Goal: Obtain resource: Obtain resource

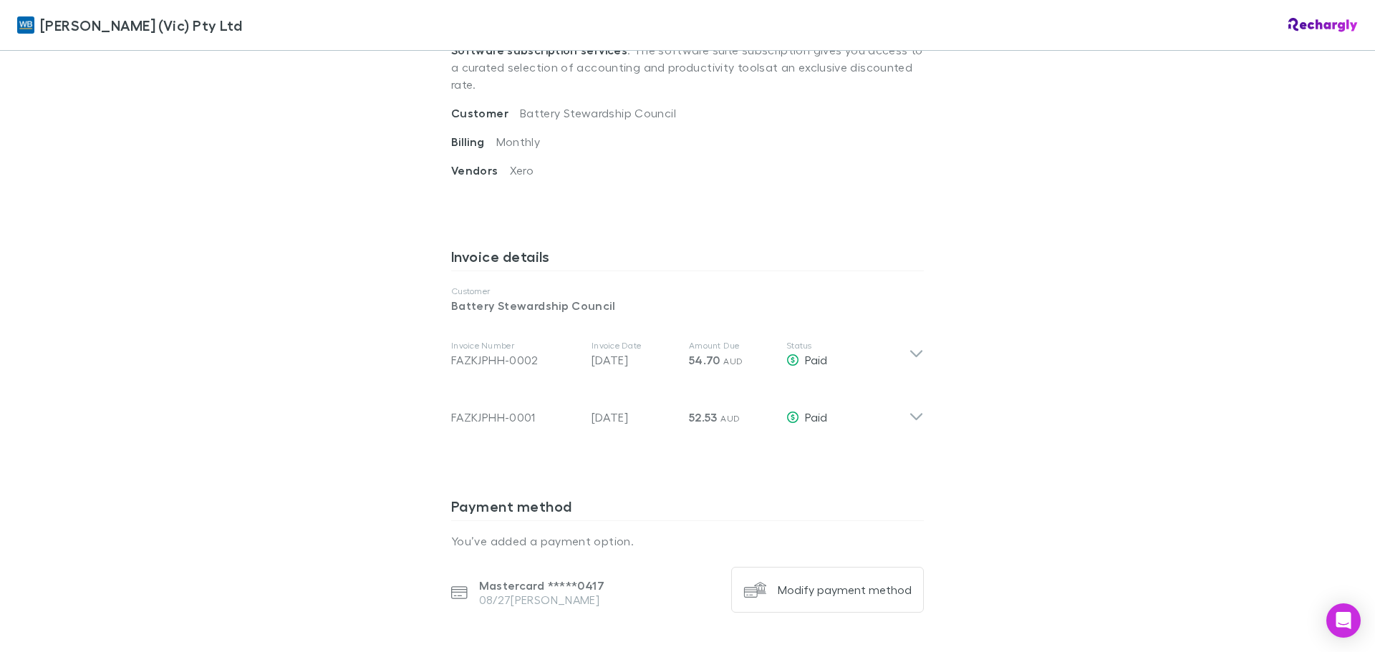
scroll to position [644, 0]
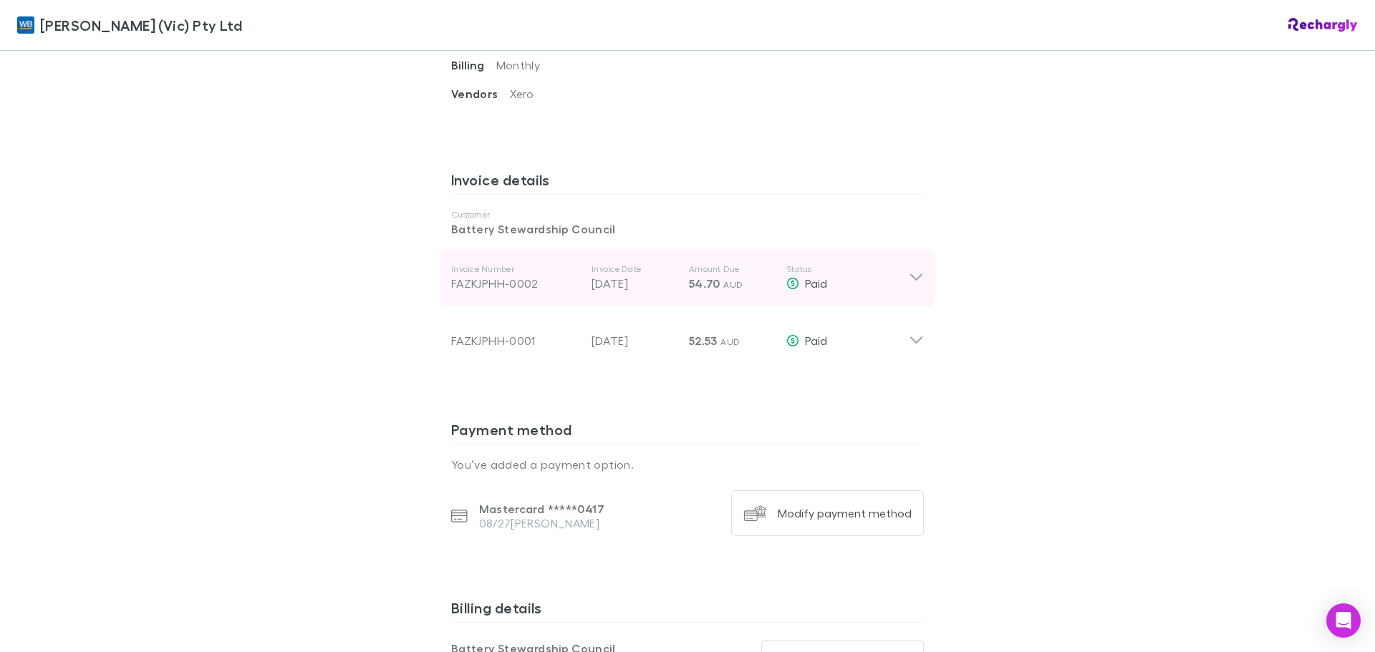
click at [909, 269] on icon at bounding box center [916, 277] width 15 height 17
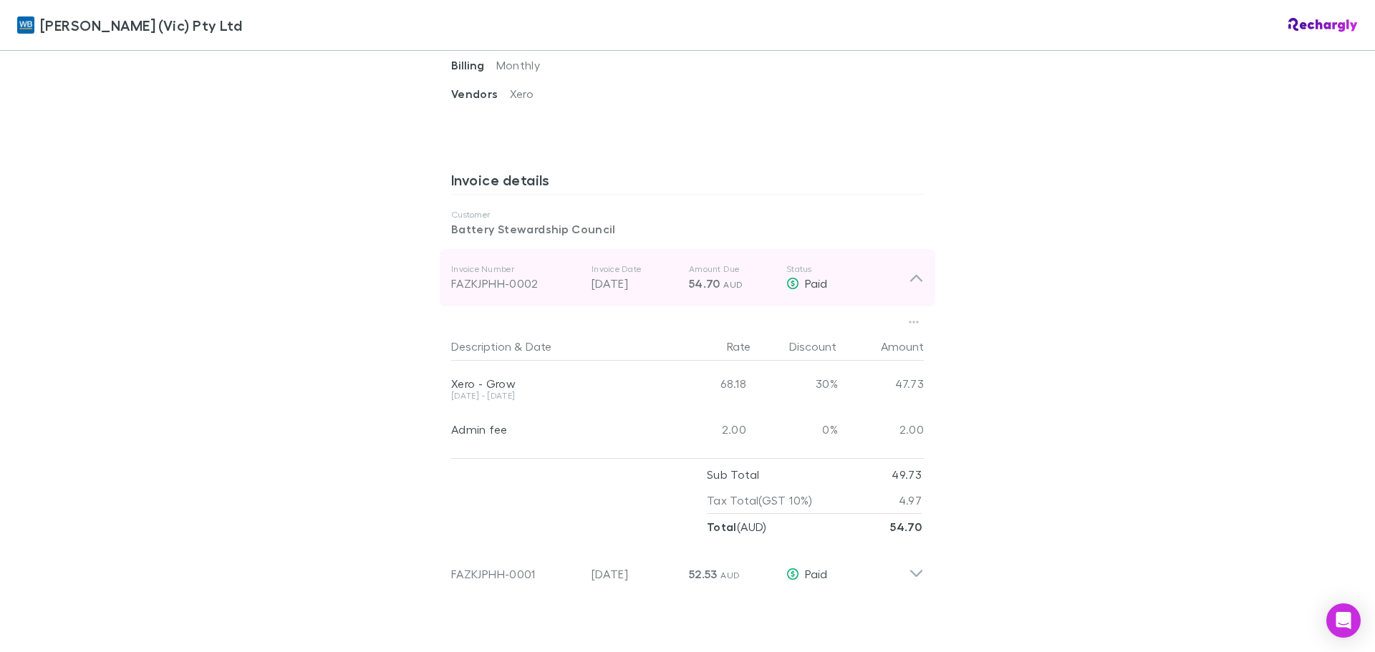
click at [513, 275] on div "FAZKJPHH-0002" at bounding box center [515, 283] width 129 height 17
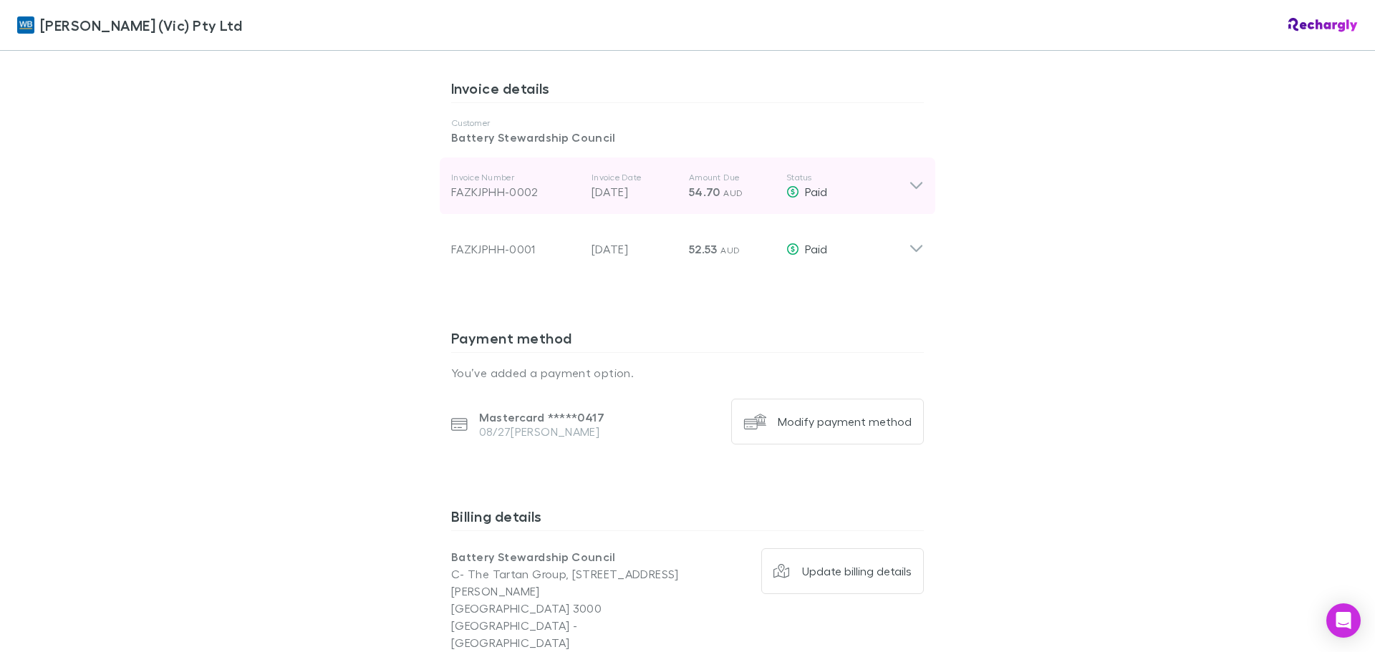
scroll to position [664, 0]
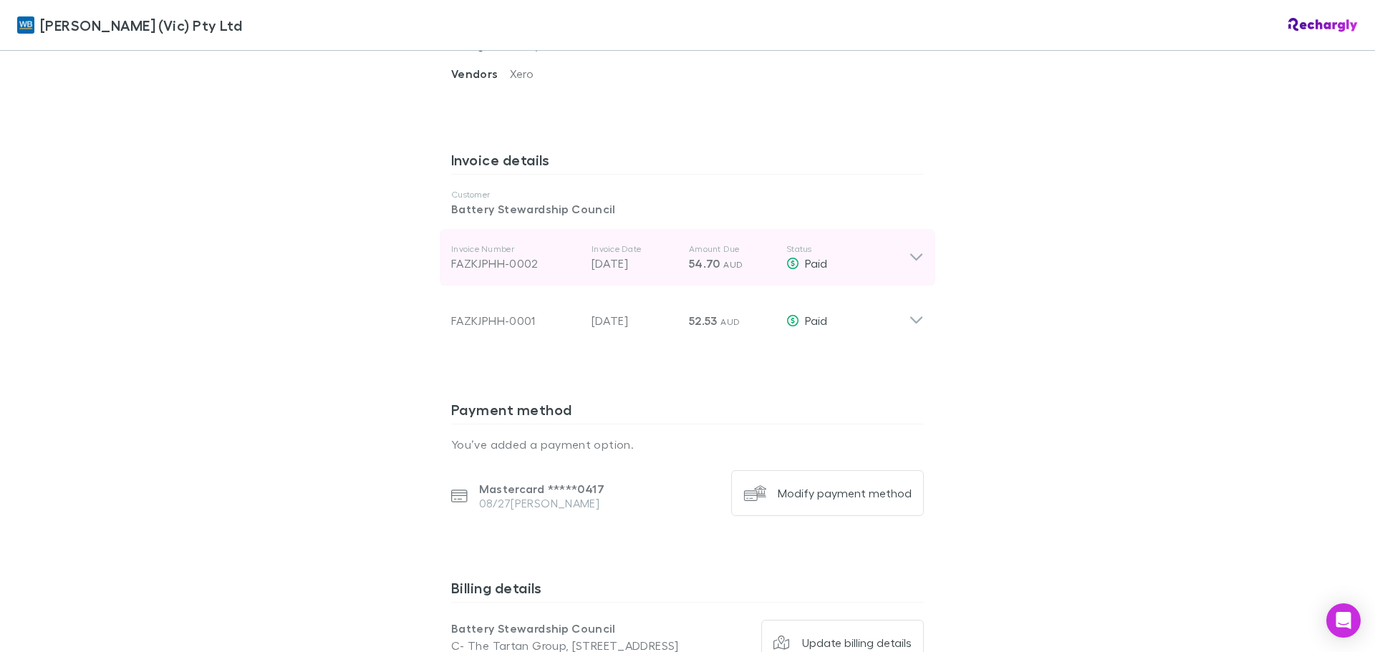
click at [494, 255] on div "FAZKJPHH-0002" at bounding box center [515, 263] width 129 height 17
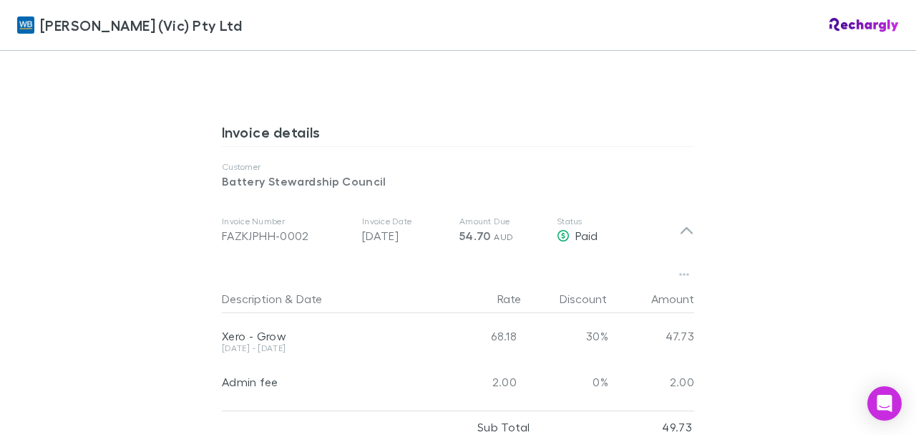
scroll to position [740, 0]
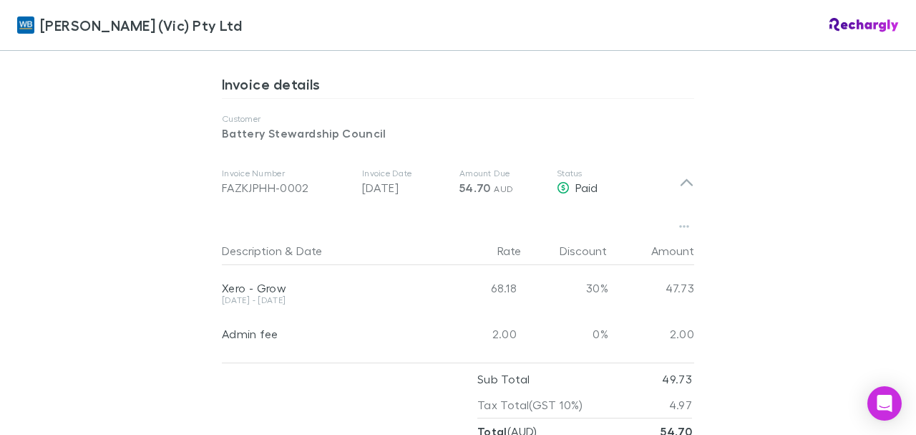
drag, startPoint x: 211, startPoint y: 173, endPoint x: 169, endPoint y: 170, distance: 41.6
click at [174, 172] on div "[PERSON_NAME] (Vic) Pty Ltd [PERSON_NAME] (Vic) Pty Ltd Software subscriptions …" at bounding box center [458, 217] width 916 height 435
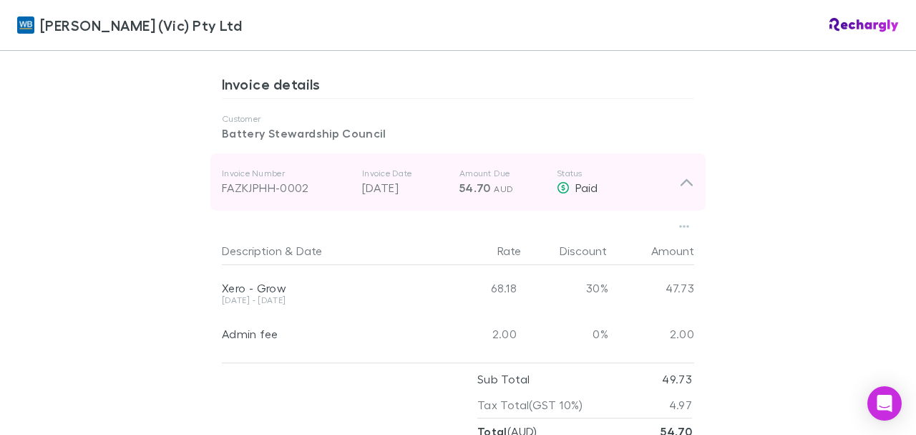
click at [286, 179] on div "FAZKJPHH-0002" at bounding box center [286, 187] width 129 height 17
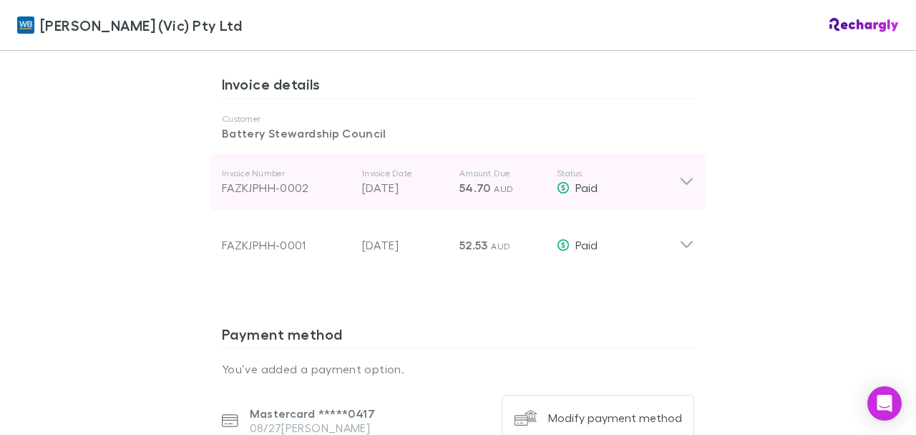
click at [679, 173] on icon at bounding box center [686, 181] width 15 height 17
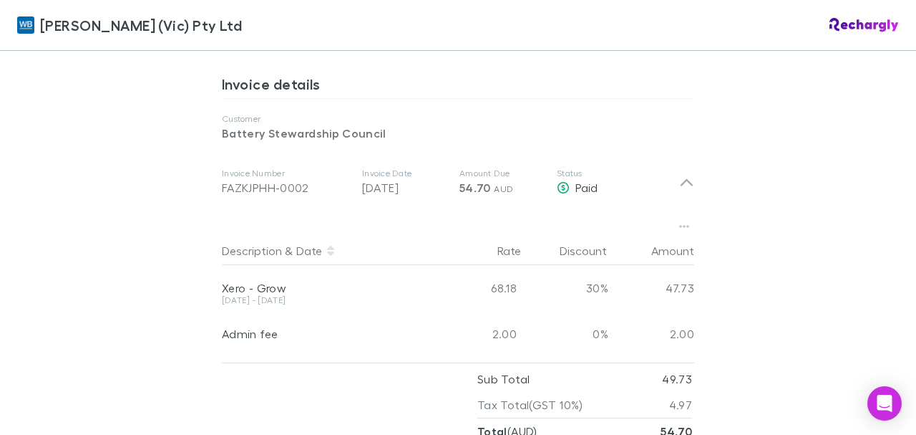
scroll to position [788, 0]
